Goal: Find specific page/section: Find specific page/section

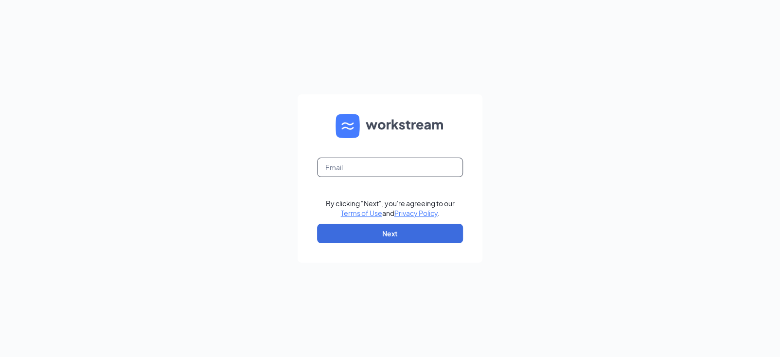
click at [364, 169] on input "text" at bounding box center [390, 167] width 146 height 19
type input "[EMAIL_ADDRESS][DOMAIN_NAME]"
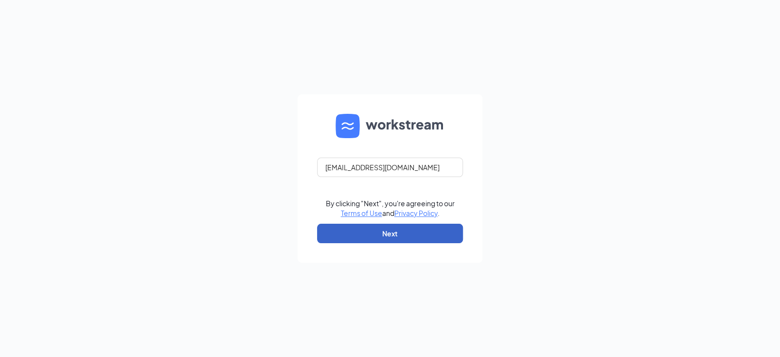
click at [389, 237] on button "Next" at bounding box center [390, 233] width 146 height 19
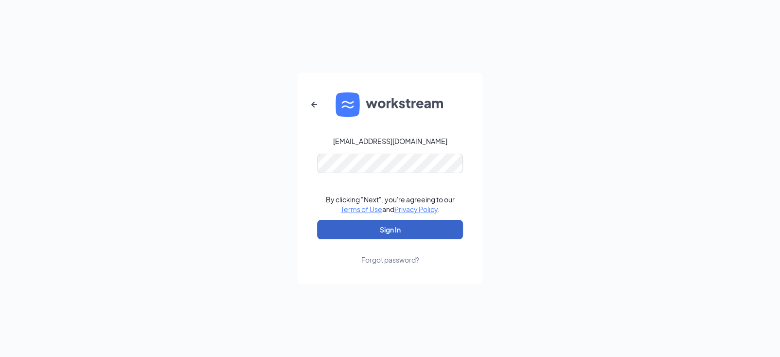
click at [383, 230] on button "Sign In" at bounding box center [390, 229] width 146 height 19
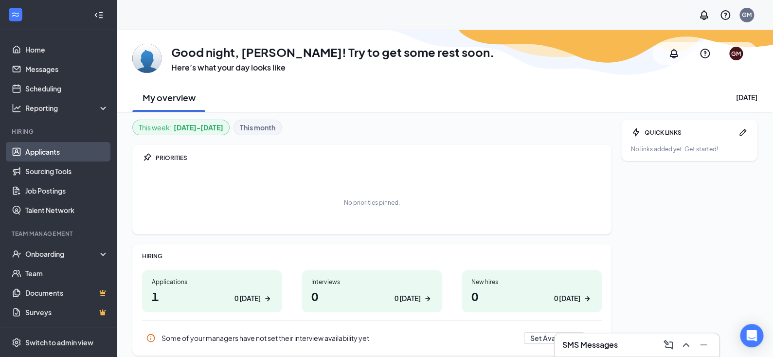
click at [79, 145] on link "Applicants" at bounding box center [66, 151] width 83 height 19
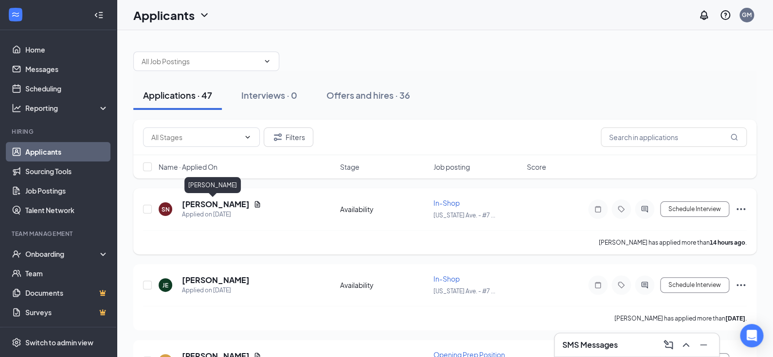
click at [220, 201] on h5 "[PERSON_NAME]" at bounding box center [216, 204] width 68 height 11
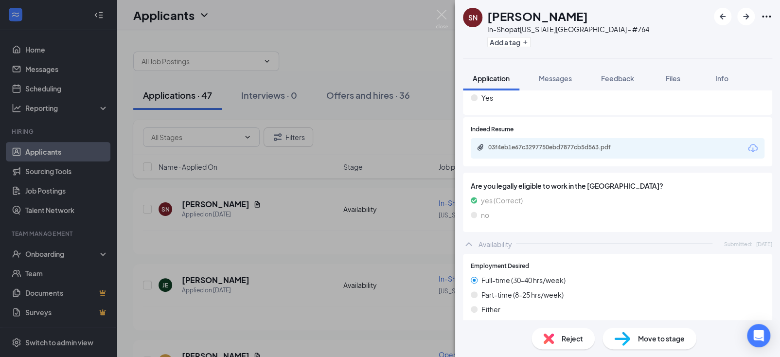
scroll to position [225, 0]
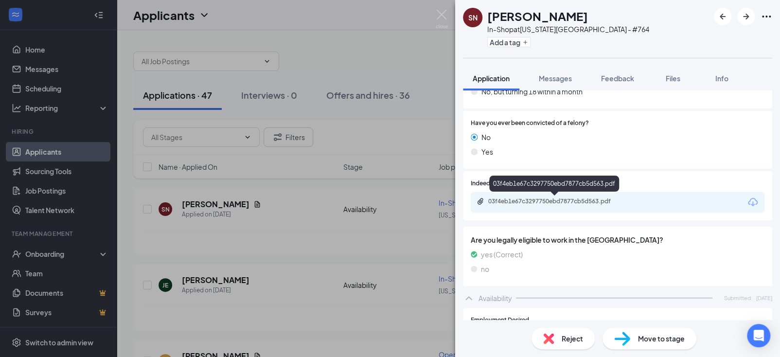
click at [576, 203] on div "03f4eb1e67c3297750ebd7877cb5d563.pdf" at bounding box center [556, 202] width 136 height 8
